Goal: Task Accomplishment & Management: Manage account settings

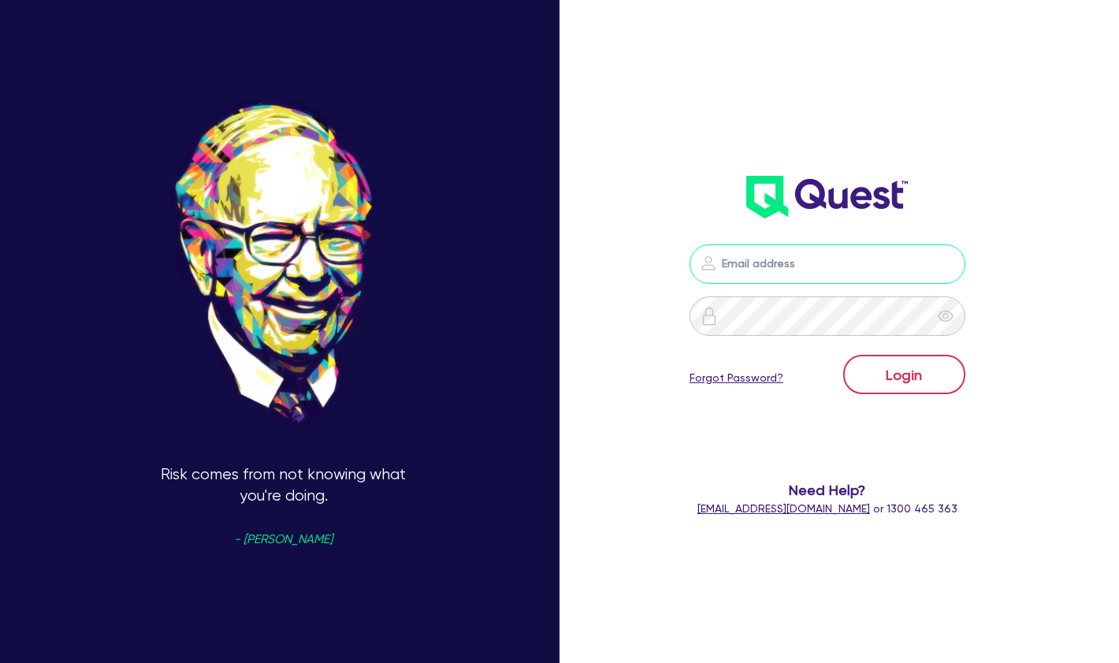
type input "[EMAIL_ADDRESS][PERSON_NAME][DOMAIN_NAME]"
click at [905, 367] on button "Login" at bounding box center [904, 374] width 122 height 39
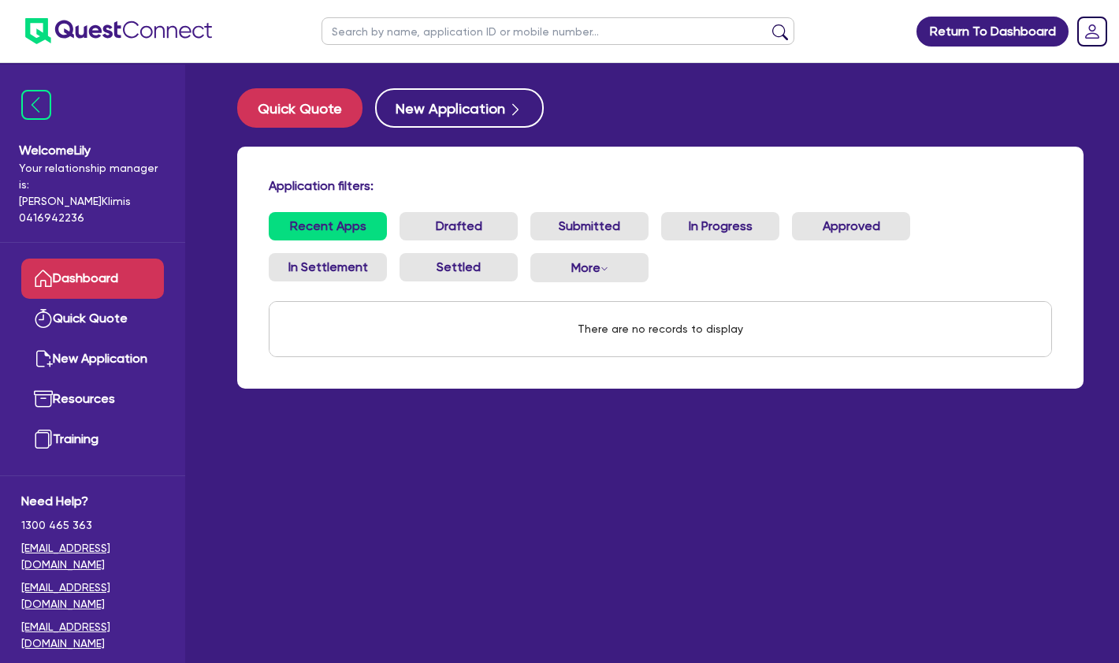
click at [10, 84] on div "Welcome [PERSON_NAME] Your relationship manager is: [PERSON_NAME] 0416942236" at bounding box center [92, 154] width 185 height 178
click at [31, 108] on img at bounding box center [36, 105] width 30 height 30
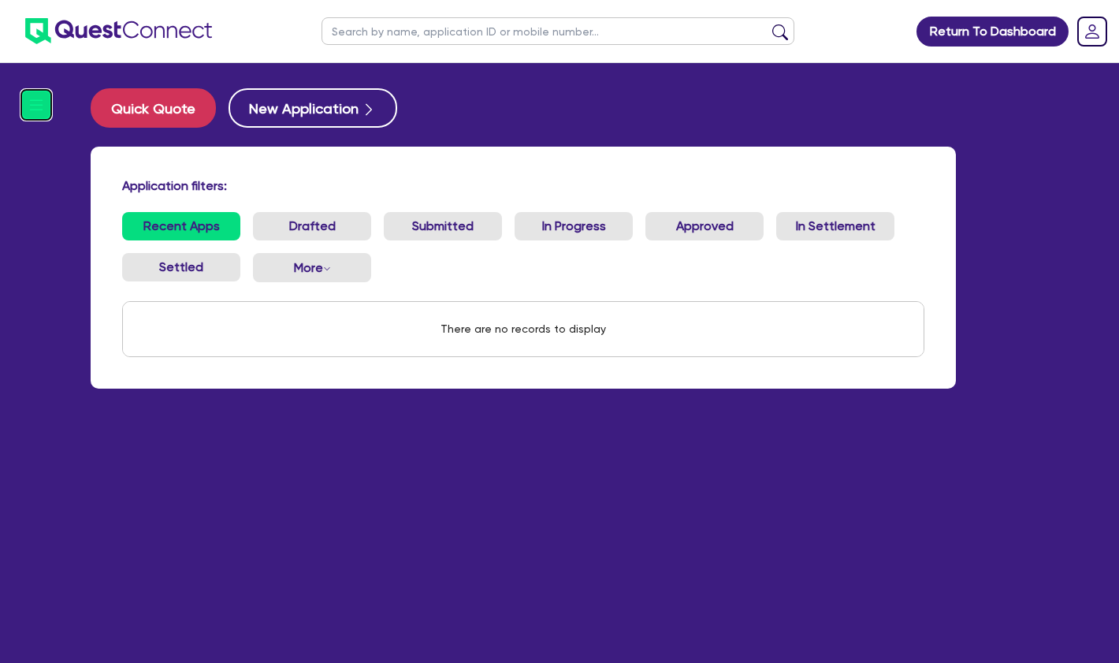
click at [36, 110] on img at bounding box center [36, 105] width 30 height 30
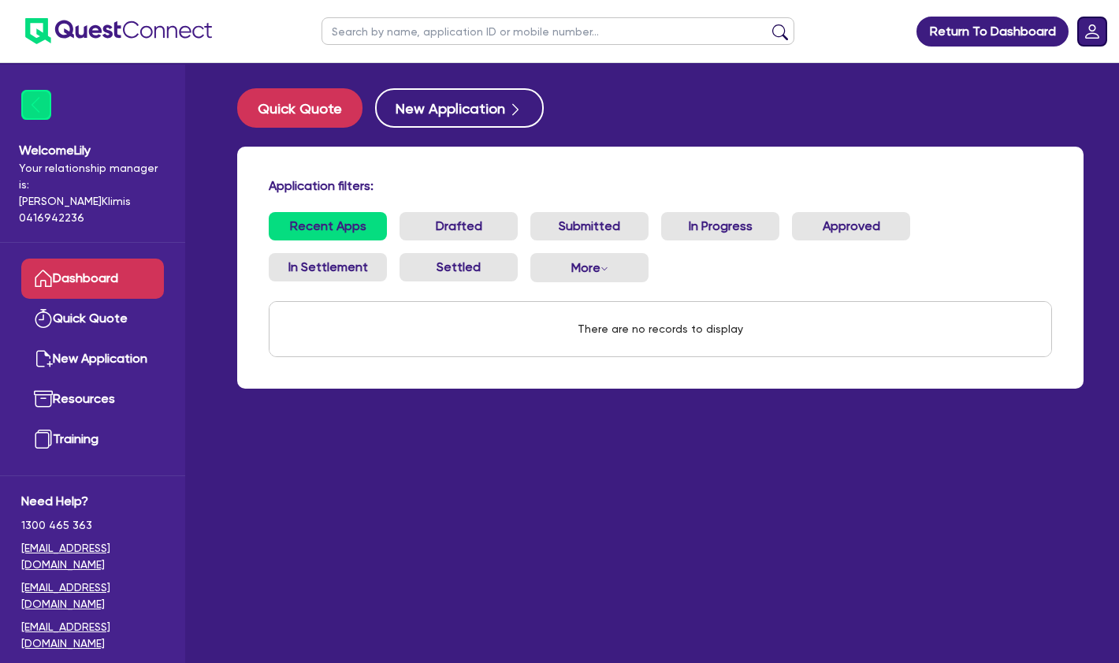
click at [1089, 28] on icon "Dropdown toggle" at bounding box center [1092, 32] width 30 height 30
click at [1091, 28] on rect "Dropdown toggle" at bounding box center [1092, 31] width 28 height 28
